Goal: Task Accomplishment & Management: Complete application form

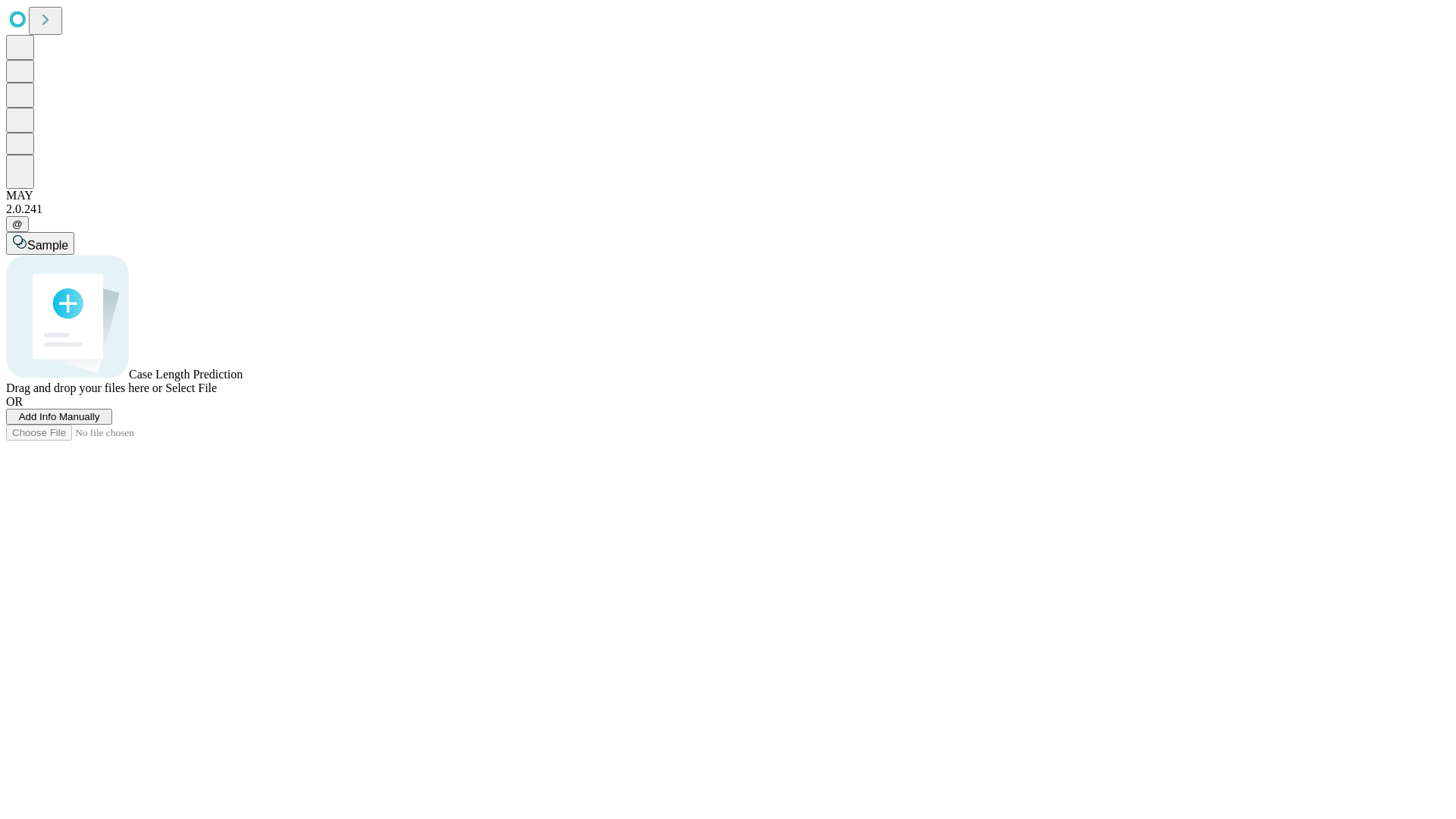
click at [100, 422] on span "Add Info Manually" at bounding box center [59, 417] width 81 height 11
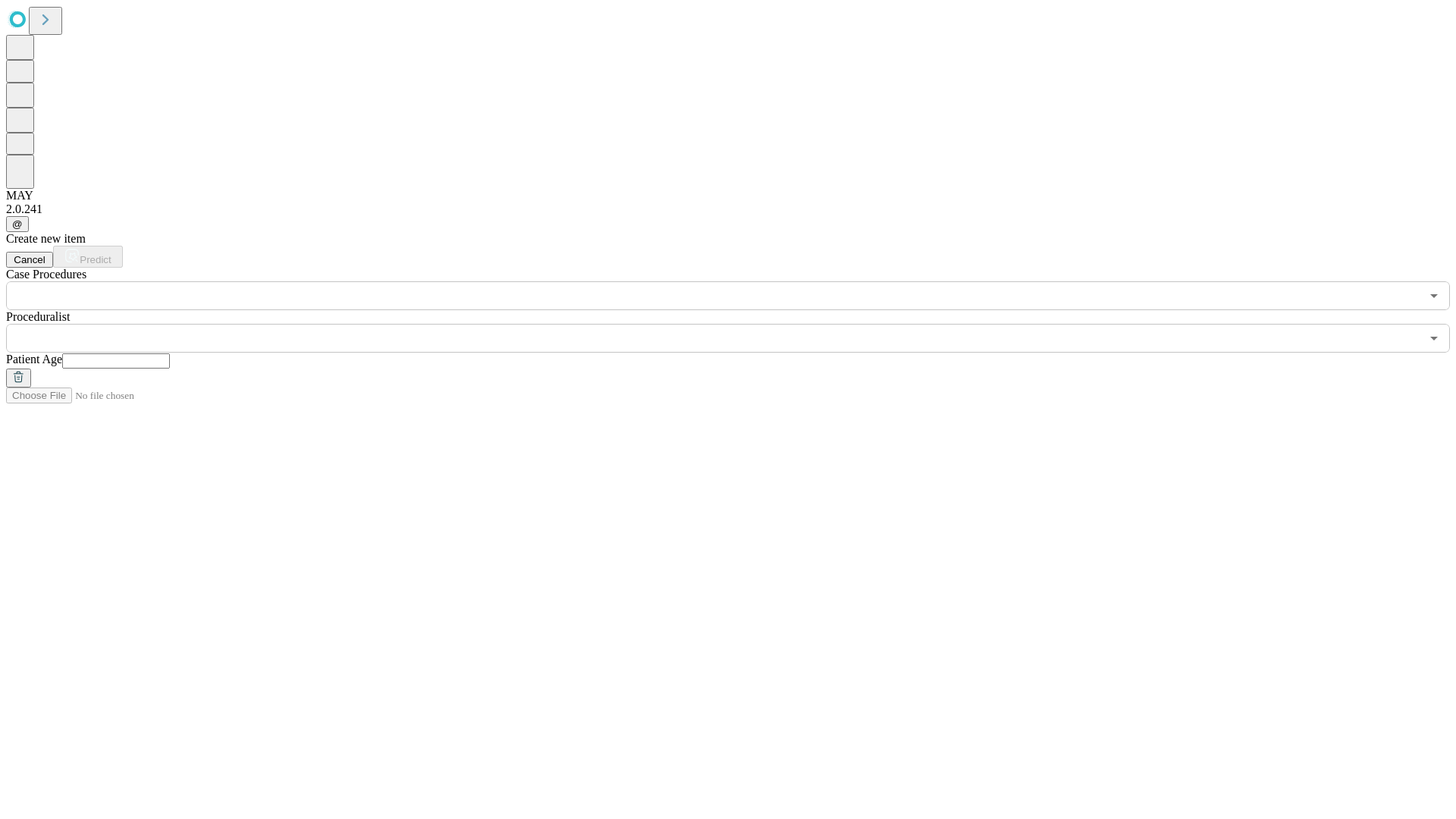
click at [170, 354] on input "text" at bounding box center [116, 361] width 108 height 15
type input "**"
click at [739, 324] on input "text" at bounding box center [713, 338] width 1414 height 29
